Goal: Answer question/provide support

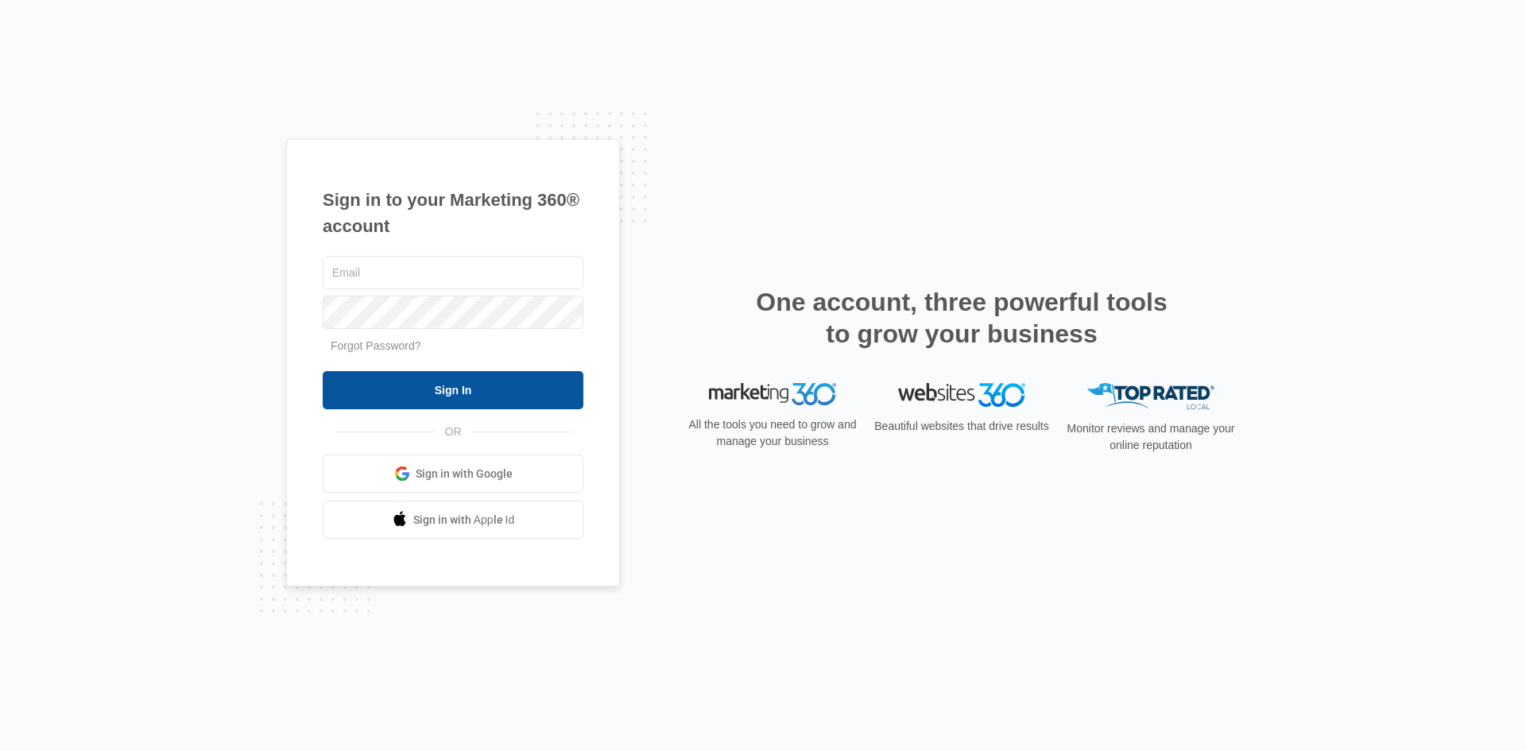
type input "[EMAIL_ADDRESS][DOMAIN_NAME]"
click at [515, 404] on input "Sign In" at bounding box center [453, 390] width 261 height 38
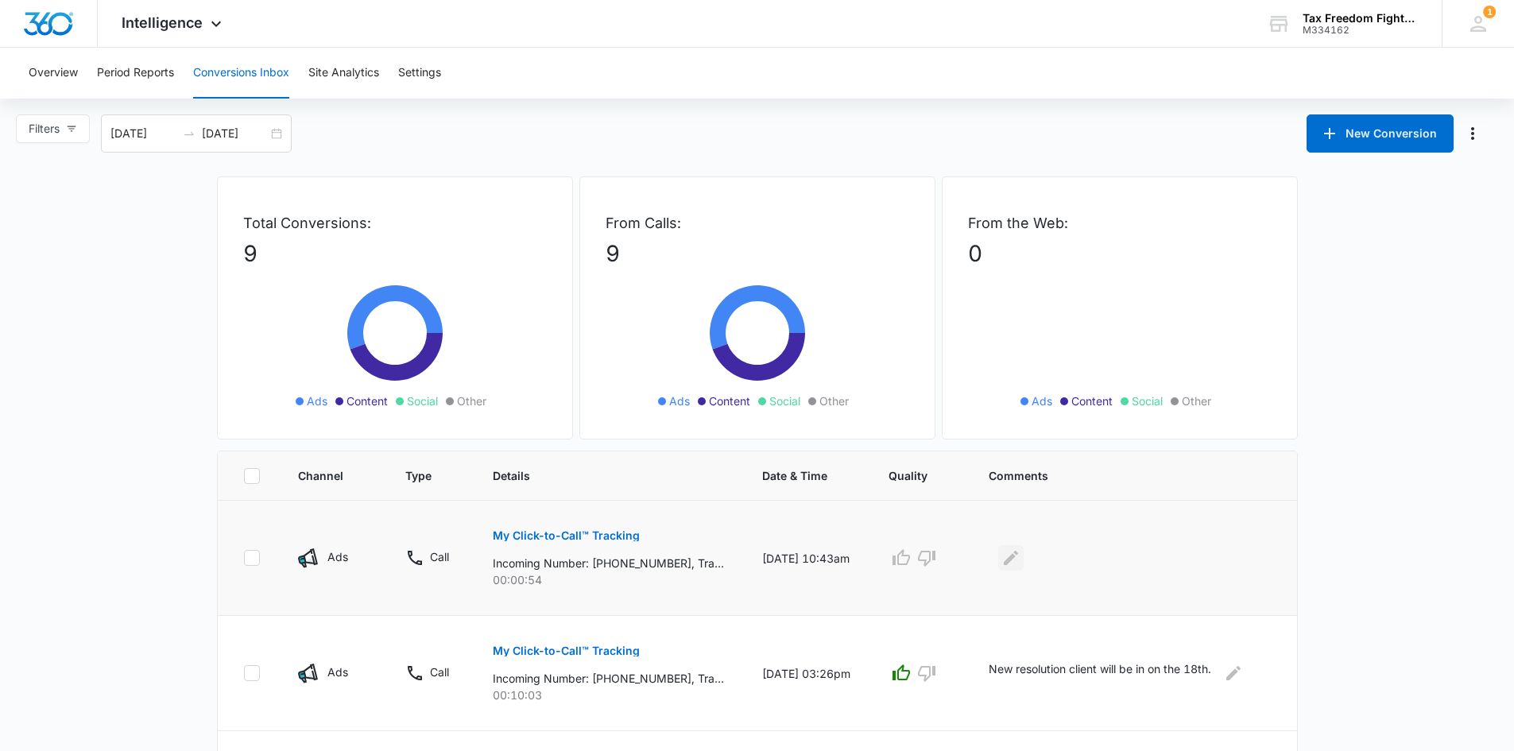
click at [1020, 555] on icon "Edit Comments" at bounding box center [1010, 557] width 19 height 19
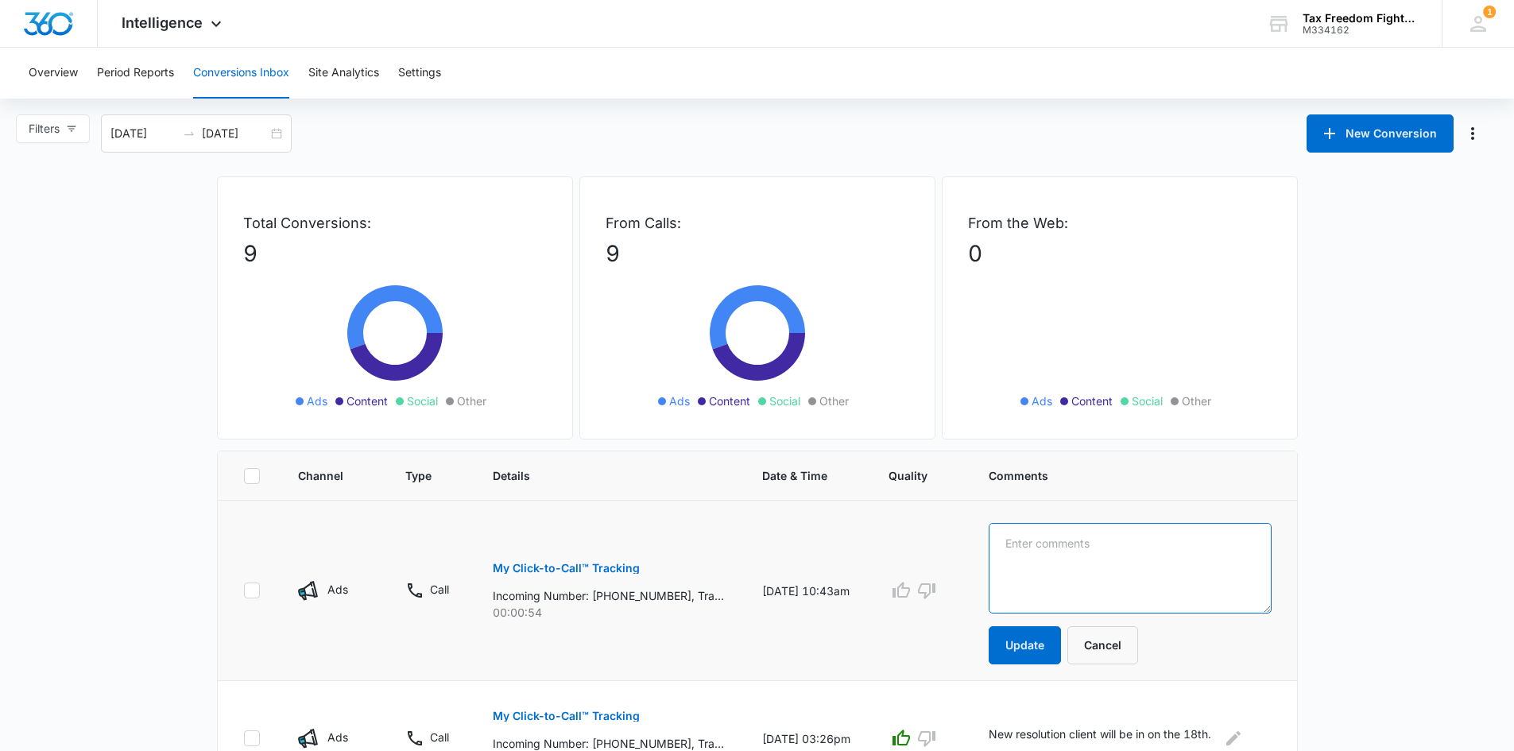
click at [1036, 555] on textarea at bounding box center [1130, 568] width 283 height 91
type textarea "No message left"
click at [1055, 645] on button "Update" at bounding box center [1025, 645] width 72 height 38
